Goal: Task Accomplishment & Management: Complete application form

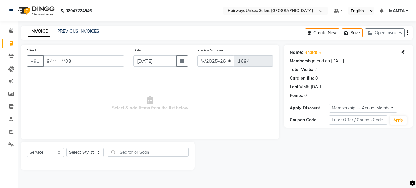
select select "8320"
select select "service"
select select "1: Object"
click at [80, 64] on input "94******03" at bounding box center [83, 60] width 81 height 11
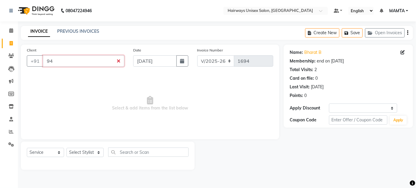
type input "9"
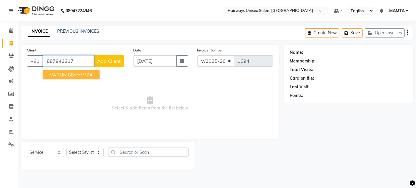
click at [87, 74] on ngb-highlight "88******74" at bounding box center [80, 75] width 24 height 6
type input "88******74"
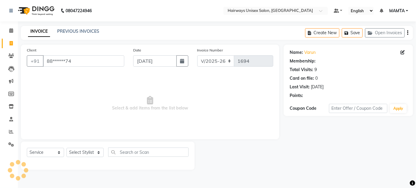
select select "1: Object"
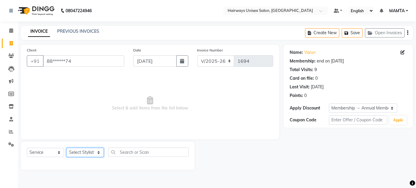
click at [98, 152] on select "Select Stylist [PERSON_NAME] [PERSON_NAME] [PERSON_NAME] MAMTA POOJA [PERSON_NA…" at bounding box center [84, 152] width 37 height 9
select select "80856"
click at [66, 148] on select "Select Stylist [PERSON_NAME] [PERSON_NAME] [PERSON_NAME] MAMTA POOJA [PERSON_NA…" at bounding box center [84, 152] width 37 height 9
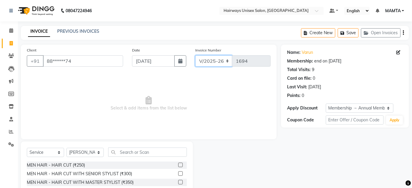
click at [227, 59] on select "INV/25-26 V/2025-26" at bounding box center [213, 60] width 37 height 11
select select "8645"
click at [195, 55] on select "INV/25-26 V/2025-26" at bounding box center [213, 60] width 37 height 11
type input "0567"
click at [404, 33] on icon "button" at bounding box center [403, 33] width 1 height 0
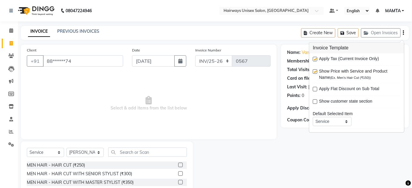
click at [317, 58] on label at bounding box center [315, 59] width 4 height 4
click at [317, 58] on input "checkbox" at bounding box center [315, 60] width 4 height 4
checkbox input "false"
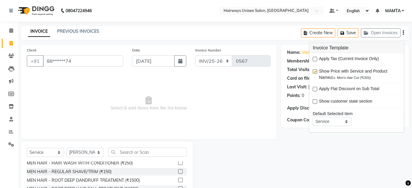
scroll to position [81, 0]
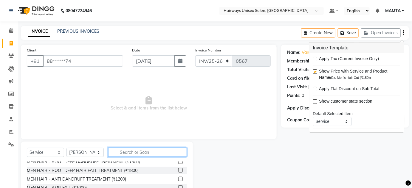
click at [153, 151] on input "text" at bounding box center [147, 152] width 79 height 9
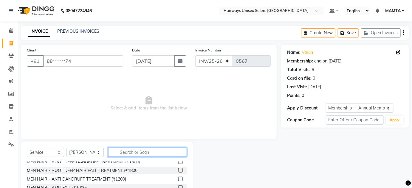
type input "B"
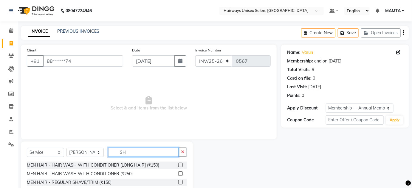
type input "SH"
click at [178, 182] on label at bounding box center [180, 182] width 4 height 4
click at [178, 182] on input "checkbox" at bounding box center [180, 183] width 4 height 4
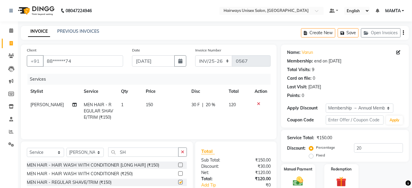
checkbox input "false"
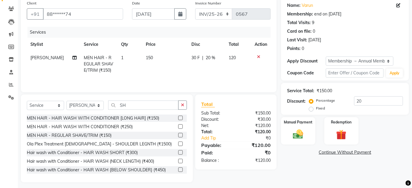
scroll to position [50, 0]
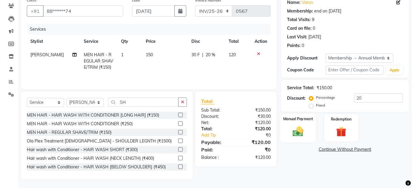
click at [299, 130] on img at bounding box center [298, 132] width 17 height 12
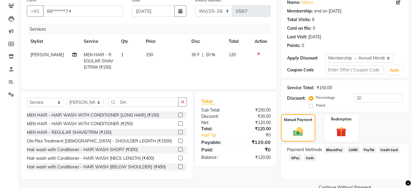
click at [308, 158] on span "Cash." at bounding box center [310, 158] width 12 height 7
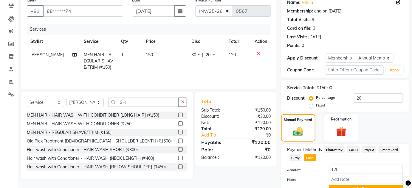
scroll to position [79, 0]
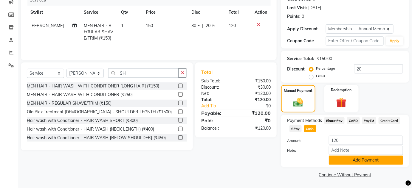
click at [349, 162] on button "Add Payment" at bounding box center [366, 160] width 74 height 9
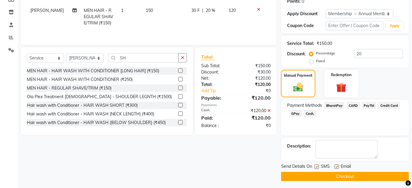
scroll to position [96, 0]
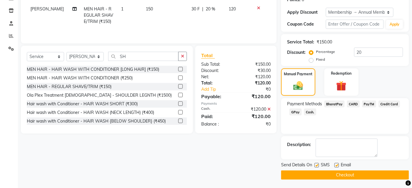
click at [348, 173] on button "Checkout" at bounding box center [345, 175] width 128 height 9
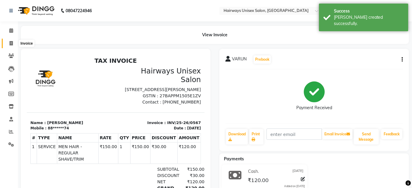
click at [13, 43] on span at bounding box center [11, 43] width 10 height 7
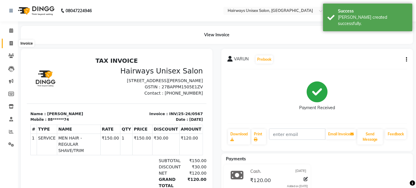
select select "8320"
select select "service"
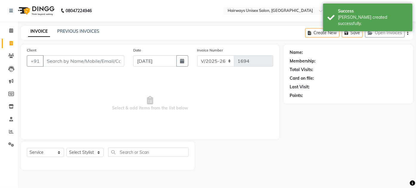
click at [73, 60] on input "Client" at bounding box center [83, 60] width 81 height 11
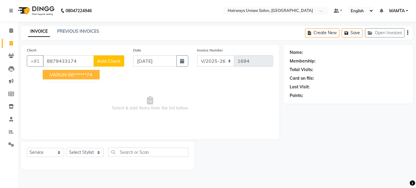
type input "8879433174"
select select "1: Object"
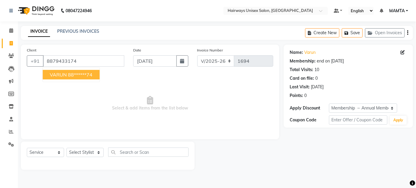
click at [78, 72] on ngb-highlight "88******74" at bounding box center [80, 75] width 24 height 6
type input "88******74"
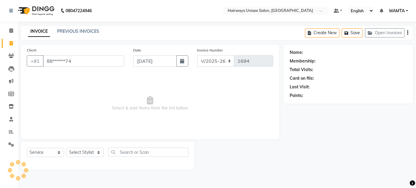
select select "1: Object"
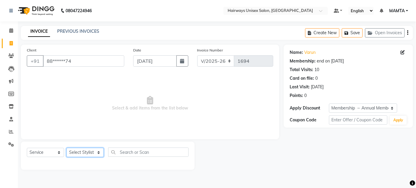
click at [100, 152] on select "Select Stylist [PERSON_NAME] [PERSON_NAME] [PERSON_NAME] MAMTA POOJA [PERSON_NA…" at bounding box center [84, 152] width 37 height 9
select select "81021"
click at [66, 148] on select "Select Stylist [PERSON_NAME] [PERSON_NAME] [PERSON_NAME] MAMTA POOJA [PERSON_NA…" at bounding box center [84, 152] width 37 height 9
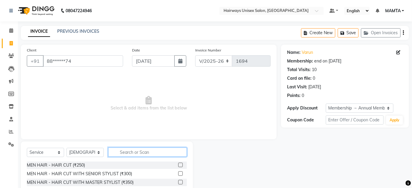
click at [125, 151] on input "text" at bounding box center [147, 152] width 79 height 9
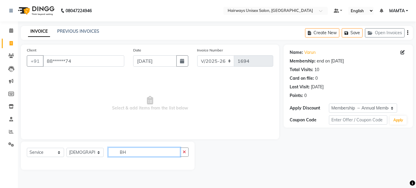
type input "BH"
click at [99, 151] on select "Select Stylist [PERSON_NAME] [PERSON_NAME] [PERSON_NAME] MAMTA POOJA [PERSON_NA…" at bounding box center [84, 152] width 37 height 9
click at [183, 151] on button "button" at bounding box center [184, 152] width 9 height 9
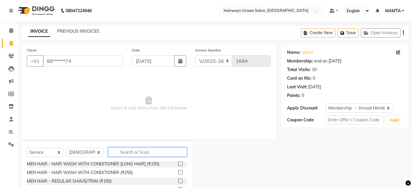
scroll to position [54, 0]
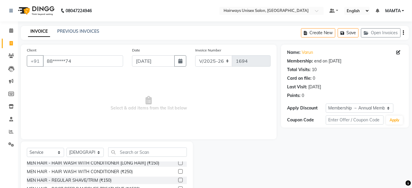
click at [178, 180] on label at bounding box center [180, 180] width 4 height 4
click at [178, 180] on input "checkbox" at bounding box center [180, 181] width 4 height 4
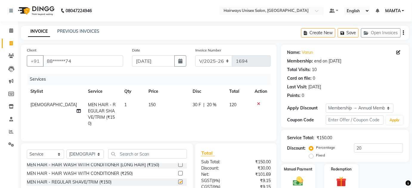
checkbox input "false"
click at [225, 60] on select "INV/25-26 V/2025-26" at bounding box center [213, 60] width 37 height 11
select select "8645"
click at [195, 55] on select "INV/25-26 V/2025-26" at bounding box center [213, 60] width 37 height 11
type input "0568"
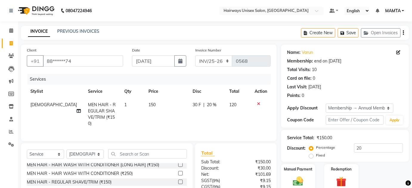
click at [403, 33] on div "Create New Save Open Invoices" at bounding box center [355, 33] width 108 height 14
click at [403, 33] on icon "button" at bounding box center [403, 33] width 1 height 0
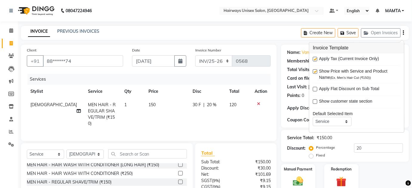
click at [316, 57] on label at bounding box center [315, 59] width 4 height 4
click at [316, 58] on input "checkbox" at bounding box center [315, 60] width 4 height 4
checkbox input "false"
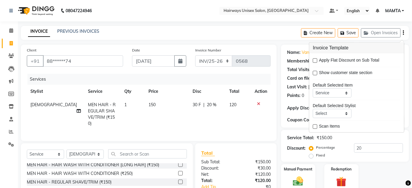
scroll to position [50, 0]
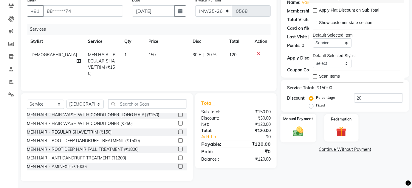
click at [302, 128] on img at bounding box center [298, 132] width 17 height 12
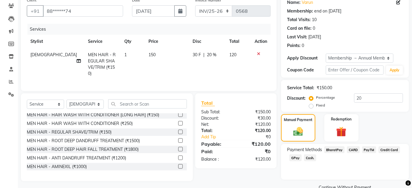
click at [309, 157] on span "Cash." at bounding box center [310, 158] width 12 height 7
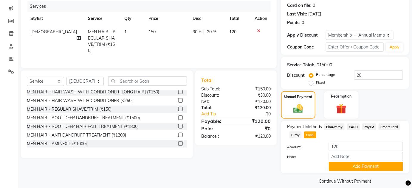
scroll to position [79, 0]
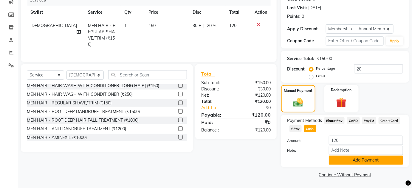
click at [345, 158] on button "Add Payment" at bounding box center [366, 160] width 74 height 9
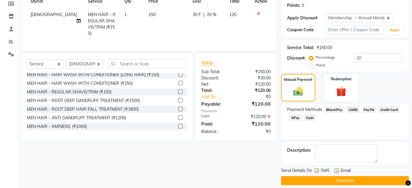
scroll to position [96, 0]
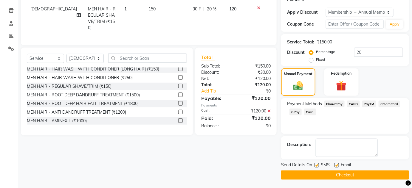
click at [332, 175] on button "Checkout" at bounding box center [345, 175] width 128 height 9
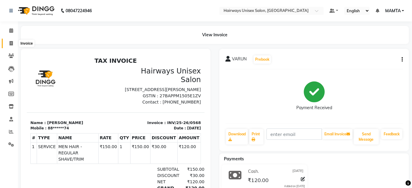
click at [12, 42] on icon at bounding box center [11, 43] width 3 height 4
select select "8320"
select select "service"
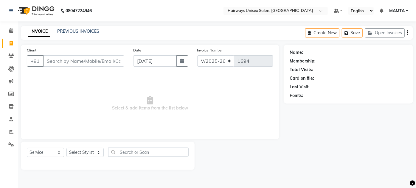
click at [66, 64] on input "Client" at bounding box center [83, 60] width 81 height 11
click at [81, 63] on input "Client" at bounding box center [83, 60] width 81 height 11
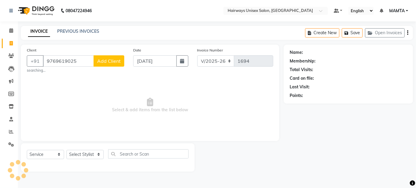
type input "9769619025"
click at [103, 64] on button "Add Client" at bounding box center [109, 60] width 31 height 11
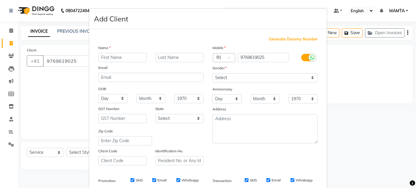
click at [112, 58] on input "text" at bounding box center [122, 57] width 48 height 9
type input "SARIKA"
click at [168, 58] on input "text" at bounding box center [180, 57] width 48 height 9
type input "[DEMOGRAPHIC_DATA]"
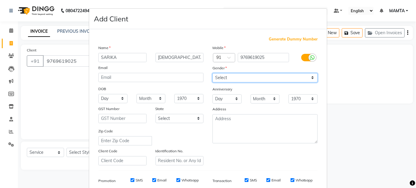
click at [221, 76] on select "Select [DEMOGRAPHIC_DATA] [DEMOGRAPHIC_DATA] Other Prefer Not To Say" at bounding box center [265, 77] width 105 height 9
select select "[DEMOGRAPHIC_DATA]"
click at [213, 73] on select "Select [DEMOGRAPHIC_DATA] [DEMOGRAPHIC_DATA] Other Prefer Not To Say" at bounding box center [265, 77] width 105 height 9
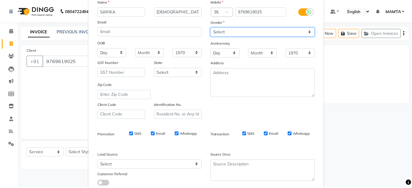
scroll to position [86, 0]
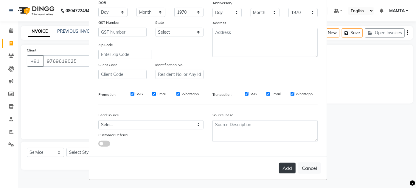
click at [290, 171] on button "Add" at bounding box center [287, 168] width 17 height 11
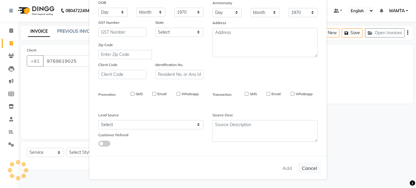
type input "97******25"
select select
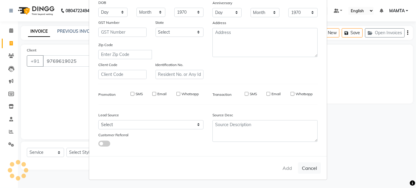
select select
checkbox input "false"
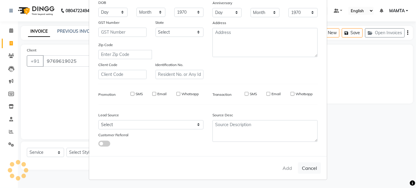
checkbox input "false"
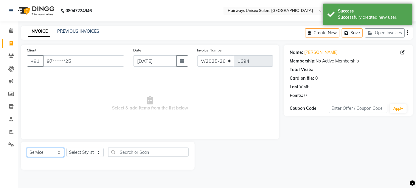
click at [40, 156] on select "Select Service Product Membership Package Voucher Prepaid Gift Card" at bounding box center [45, 152] width 37 height 9
select select "membership"
click at [27, 148] on select "Select Service Product Membership Package Voucher Prepaid Gift Card" at bounding box center [45, 152] width 37 height 9
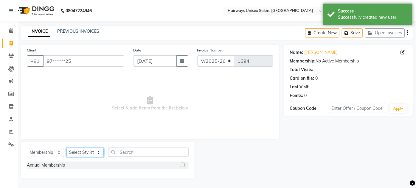
click at [85, 155] on select "Select Stylist [PERSON_NAME] [PERSON_NAME] [PERSON_NAME] MAMTA POOJA [PERSON_NA…" at bounding box center [84, 152] width 37 height 9
select select "81020"
click at [66, 148] on select "Select Stylist [PERSON_NAME] [PERSON_NAME] [PERSON_NAME] MAMTA POOJA [PERSON_NA…" at bounding box center [84, 152] width 37 height 9
click at [184, 165] on label at bounding box center [182, 165] width 4 height 4
click at [184, 165] on input "checkbox" at bounding box center [182, 166] width 4 height 4
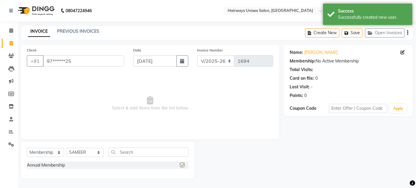
select select "select"
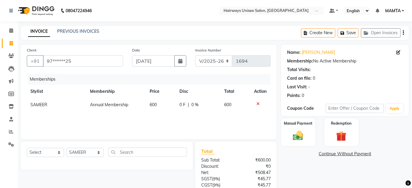
click at [403, 33] on icon "button" at bounding box center [403, 33] width 1 height 0
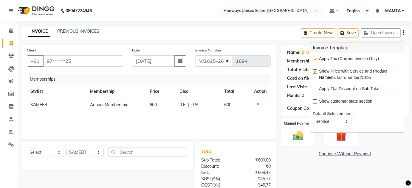
click at [316, 57] on label at bounding box center [315, 59] width 4 height 4
click at [316, 58] on input "checkbox" at bounding box center [315, 60] width 4 height 4
checkbox input "false"
click at [210, 59] on select "INV/25-26 V/2025-26" at bounding box center [213, 60] width 37 height 11
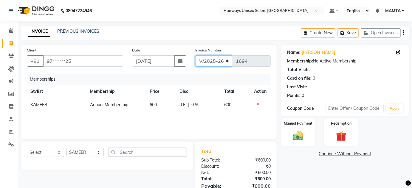
select select "8645"
click at [195, 55] on select "INV/25-26 V/2025-26" at bounding box center [213, 60] width 37 height 11
type input "0569"
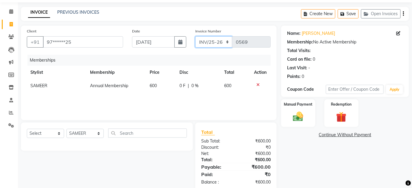
scroll to position [31, 0]
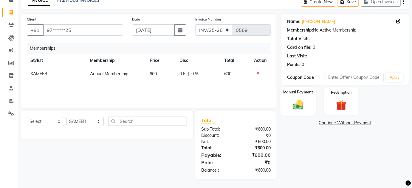
click at [292, 100] on img at bounding box center [298, 105] width 17 height 12
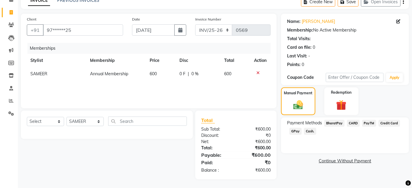
click at [310, 131] on span "Cash." at bounding box center [310, 131] width 12 height 7
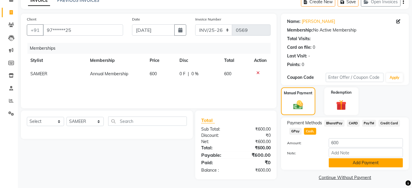
click at [348, 161] on button "Add Payment" at bounding box center [366, 163] width 74 height 9
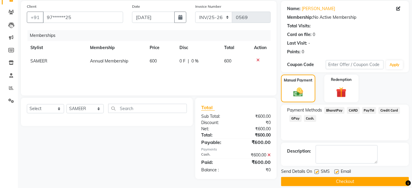
scroll to position [50, 0]
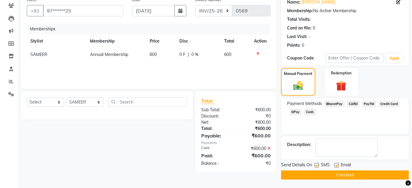
click at [329, 175] on button "Checkout" at bounding box center [345, 175] width 128 height 9
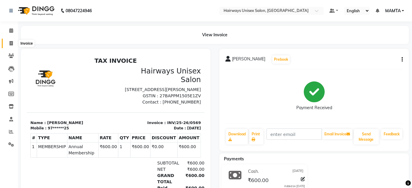
click at [12, 46] on icon at bounding box center [11, 43] width 3 height 4
select select "service"
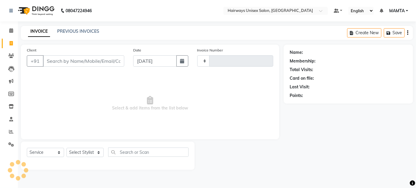
type input "1694"
select select "8320"
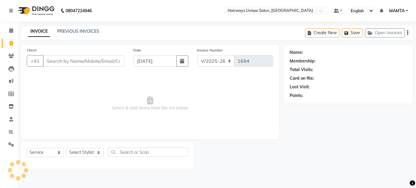
click at [72, 63] on input "Client" at bounding box center [83, 60] width 81 height 11
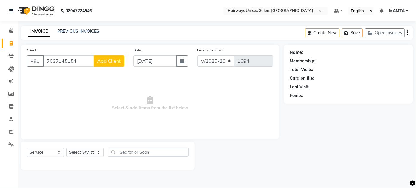
type input "7037145154"
click at [103, 59] on span "Add Client" at bounding box center [109, 61] width 24 height 6
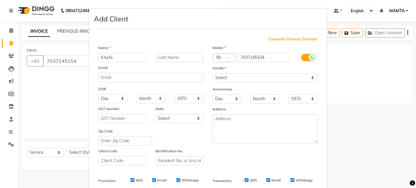
type input "KAJAL"
click at [162, 57] on input "text" at bounding box center [180, 57] width 48 height 9
type input "[PERSON_NAME]"
click at [216, 76] on select "Select [DEMOGRAPHIC_DATA] [DEMOGRAPHIC_DATA] Other Prefer Not To Say" at bounding box center [265, 77] width 105 height 9
select select "[DEMOGRAPHIC_DATA]"
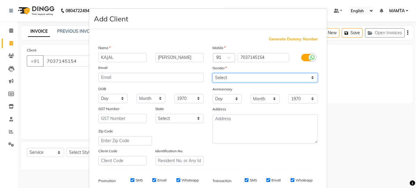
click at [213, 73] on select "Select [DEMOGRAPHIC_DATA] [DEMOGRAPHIC_DATA] Other Prefer Not To Say" at bounding box center [265, 77] width 105 height 9
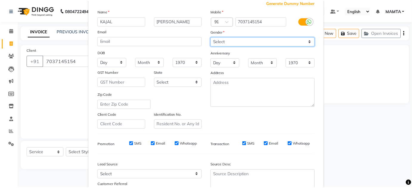
scroll to position [81, 0]
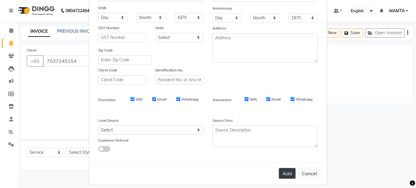
click at [285, 175] on button "Add" at bounding box center [287, 173] width 17 height 11
type input "70******54"
select select
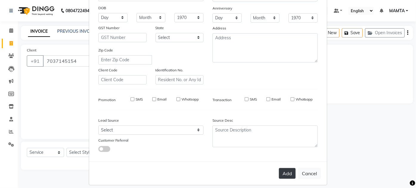
select select
checkbox input "false"
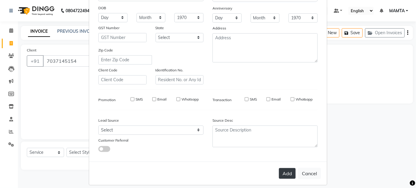
checkbox input "false"
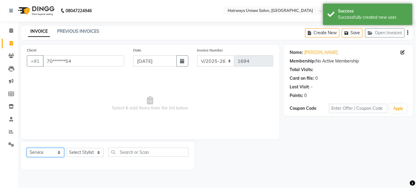
click at [48, 150] on select "Select Service Product Membership Package Voucher Prepaid Gift Card" at bounding box center [45, 152] width 37 height 9
select select "membership"
click at [27, 148] on select "Select Service Product Membership Package Voucher Prepaid Gift Card" at bounding box center [45, 152] width 37 height 9
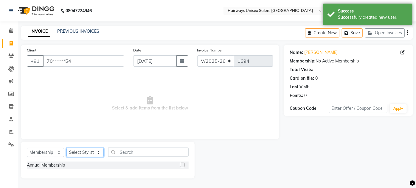
click at [89, 151] on select "Select Stylist [PERSON_NAME] [PERSON_NAME] [PERSON_NAME] MAMTA POOJA [PERSON_NA…" at bounding box center [84, 152] width 37 height 9
select select "81020"
click at [66, 148] on select "Select Stylist [PERSON_NAME] [PERSON_NAME] [PERSON_NAME] MAMTA POOJA [PERSON_NA…" at bounding box center [84, 152] width 37 height 9
click at [182, 165] on label at bounding box center [182, 165] width 4 height 4
click at [182, 165] on input "checkbox" at bounding box center [182, 166] width 4 height 4
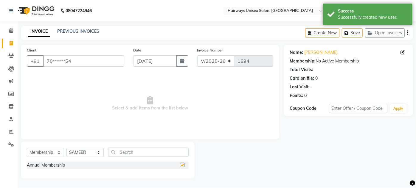
select select "select"
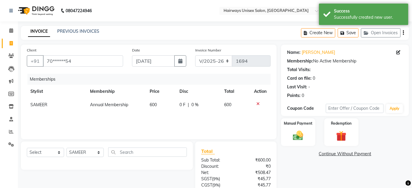
click at [403, 33] on icon "button" at bounding box center [403, 33] width 1 height 0
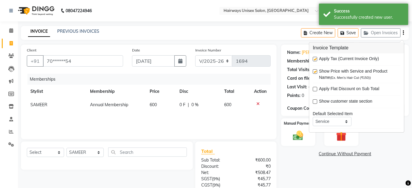
click at [315, 59] on label at bounding box center [315, 59] width 4 height 4
click at [315, 59] on input "checkbox" at bounding box center [315, 60] width 4 height 4
checkbox input "false"
click at [297, 132] on img at bounding box center [298, 136] width 17 height 12
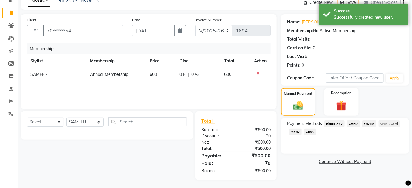
scroll to position [31, 0]
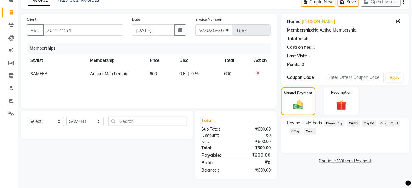
click at [309, 131] on span "Cash." at bounding box center [310, 131] width 12 height 7
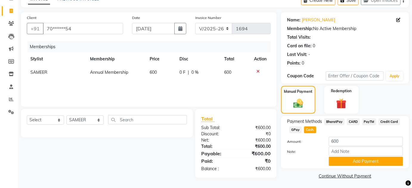
scroll to position [33, 0]
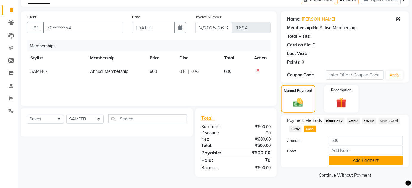
click at [373, 162] on button "Add Payment" at bounding box center [366, 160] width 74 height 9
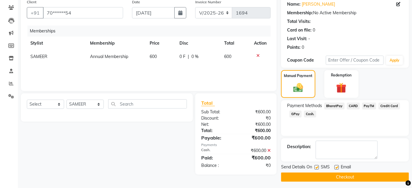
scroll to position [50, 0]
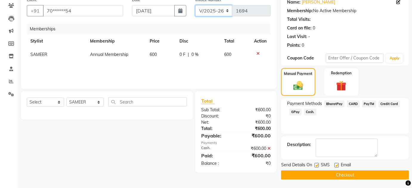
click at [209, 14] on select "INV/25-26 V/2025-26" at bounding box center [213, 10] width 37 height 11
select select "8645"
click at [195, 5] on select "INV/25-26 V/2025-26" at bounding box center [213, 10] width 37 height 11
type input "0570"
click at [347, 178] on button "Checkout" at bounding box center [345, 175] width 128 height 9
